Goal: Task Accomplishment & Management: Manage account settings

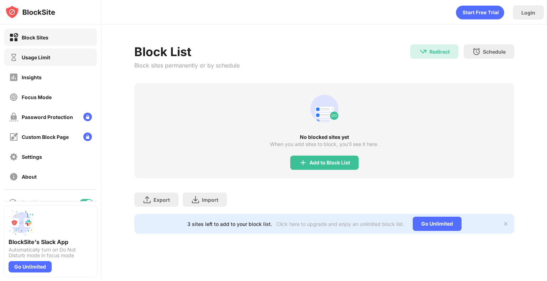
drag, startPoint x: 56, startPoint y: 67, endPoint x: 65, endPoint y: 61, distance: 11.2
click at [65, 61] on div "Block Sites Usage Limit Insights Focus Mode Password Protection Custom Block Pa…" at bounding box center [50, 107] width 101 height 165
click at [65, 61] on div "Usage Limit" at bounding box center [50, 57] width 93 height 17
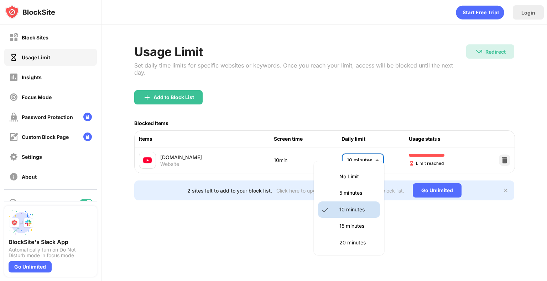
click at [376, 156] on body "Block Sites Usage Limit Insights Focus Mode Password Protection Custom Block Pa…" at bounding box center [273, 140] width 547 height 281
click at [343, 228] on p "15 minutes" at bounding box center [357, 226] width 36 height 8
type input "**"
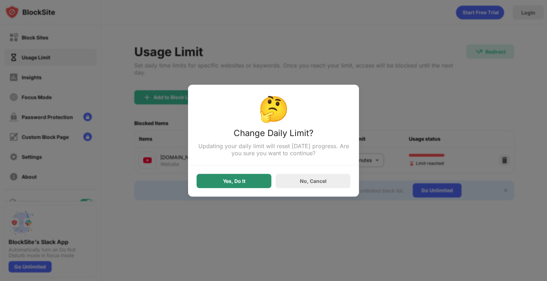
click at [240, 180] on div "Yes, Do It" at bounding box center [234, 181] width 22 height 6
